Goal: Transaction & Acquisition: Purchase product/service

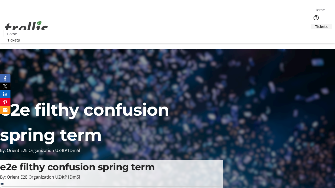
click at [315, 24] on span "Tickets" at bounding box center [321, 26] width 13 height 5
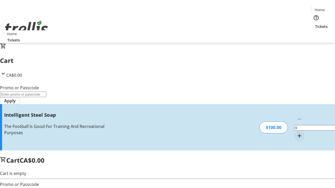
click at [296, 133] on mat-icon "Increment by one" at bounding box center [299, 136] width 6 height 6
type input "1"
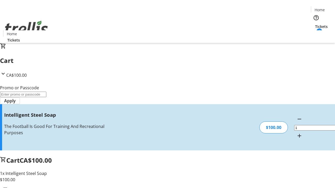
type input "FREE"
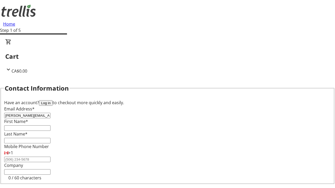
type input "[PERSON_NAME][EMAIL_ADDRESS][DOMAIN_NAME]"
type input "[PERSON_NAME]"
type input "Cummerata-[PERSON_NAME]"
